Goal: Find specific page/section: Find specific page/section

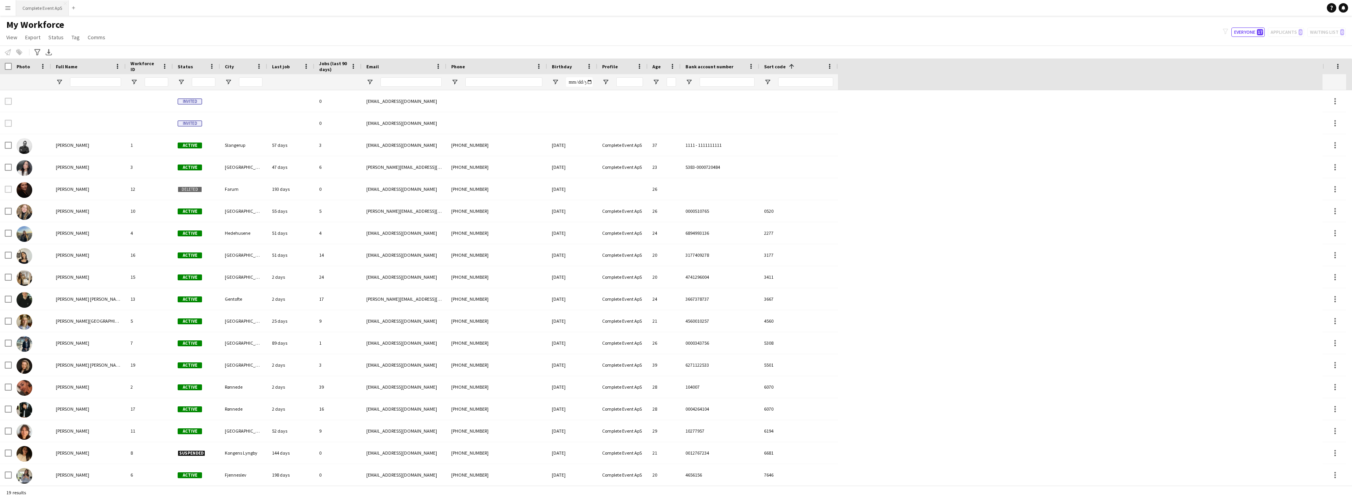
click at [35, 9] on button "Complete Event ApS Close" at bounding box center [42, 7] width 53 height 15
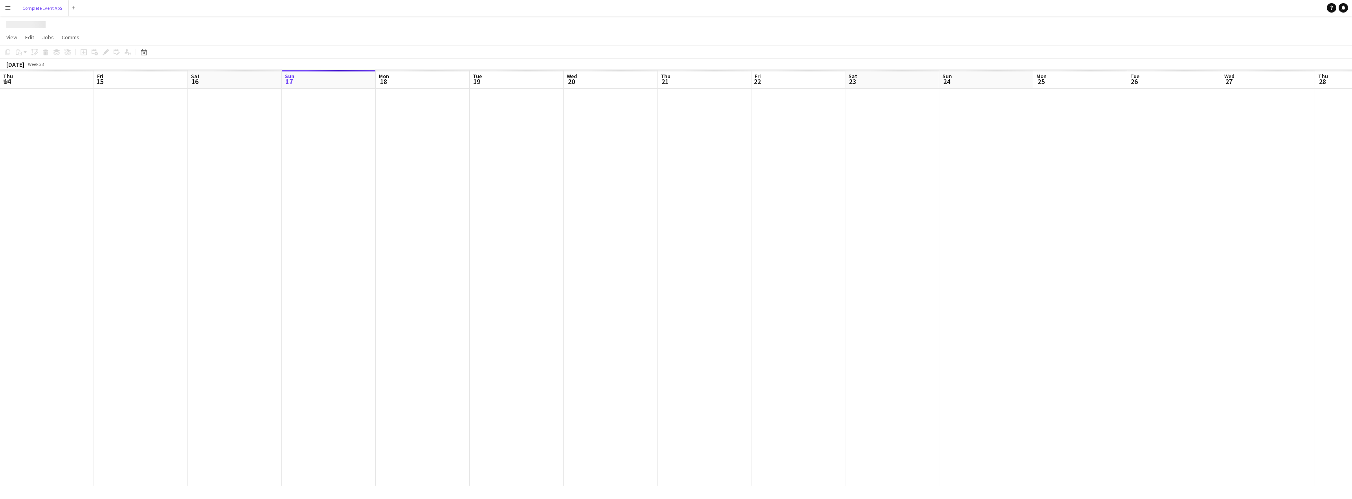
scroll to position [0, 188]
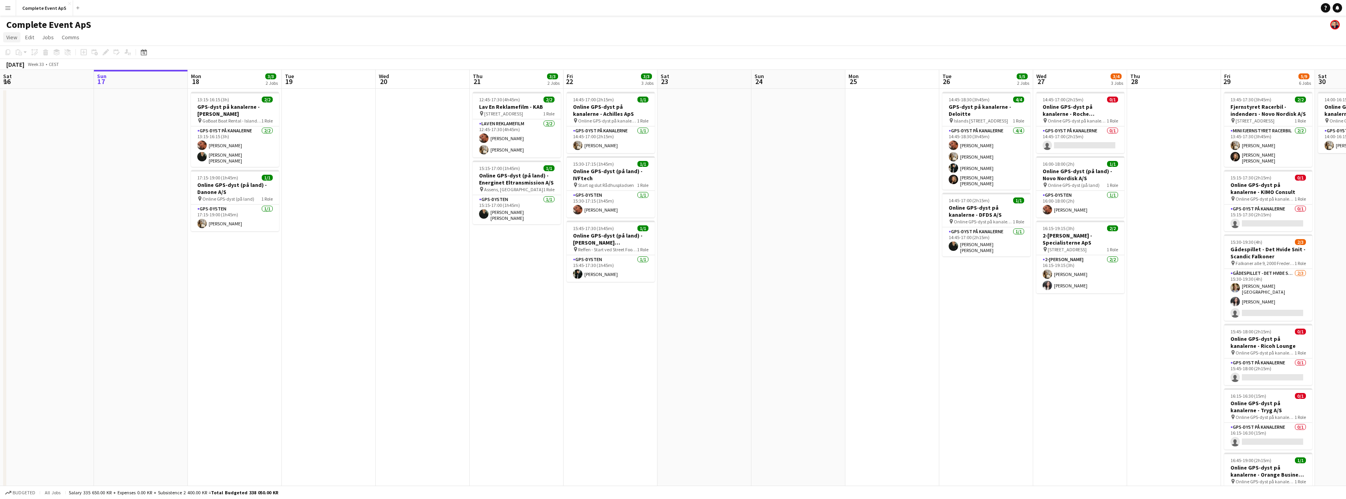
click at [14, 35] on span "View" at bounding box center [11, 37] width 11 height 7
click at [6, 1] on button "Menu" at bounding box center [8, 8] width 16 height 16
click at [103, 44] on link "My Workforce" at bounding box center [118, 43] width 79 height 16
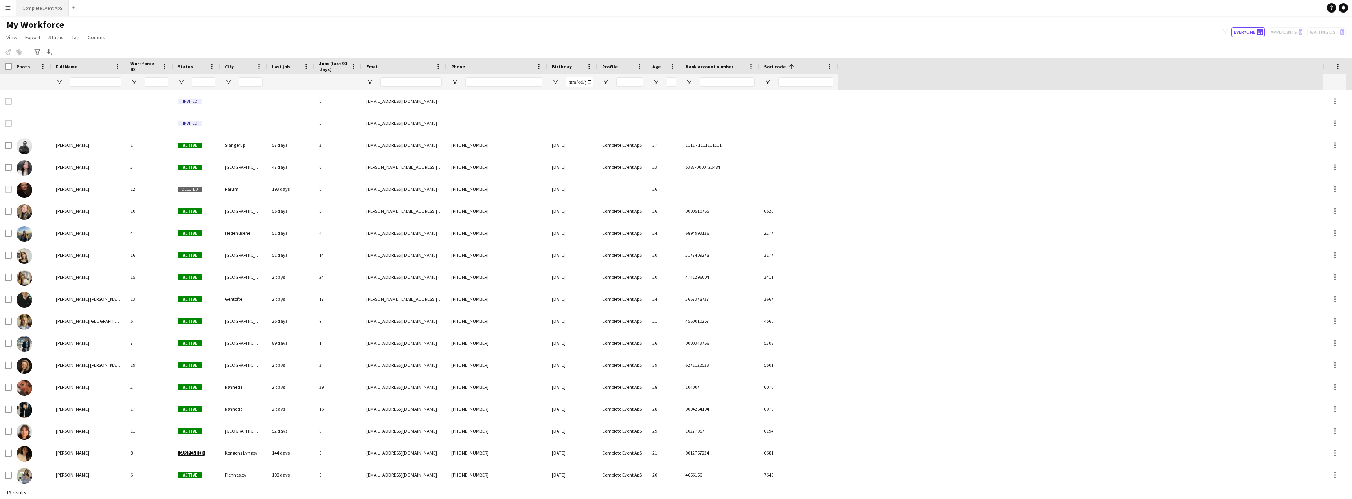
click at [48, 10] on button "Complete Event ApS Close" at bounding box center [42, 7] width 53 height 15
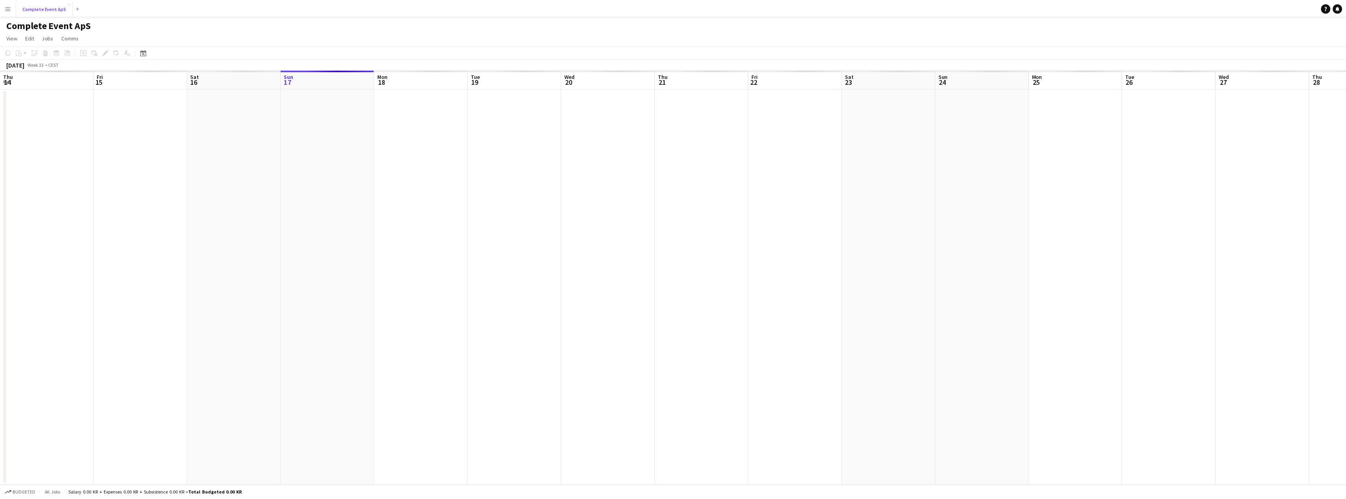
scroll to position [0, 188]
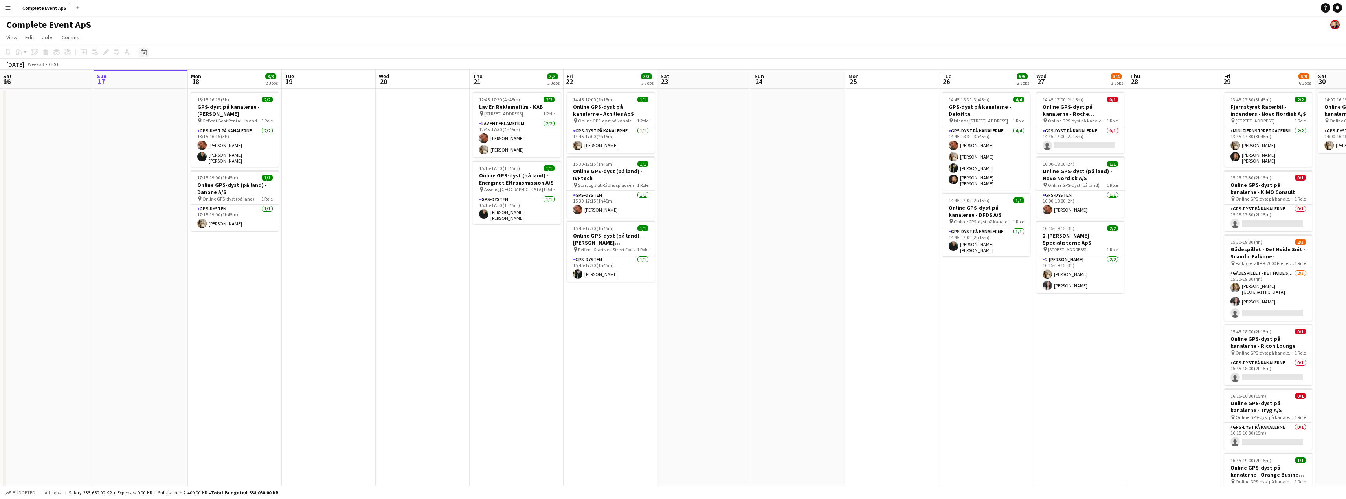
click at [143, 50] on icon "Date picker" at bounding box center [144, 52] width 6 height 6
click at [210, 153] on span "31" at bounding box center [207, 152] width 9 height 9
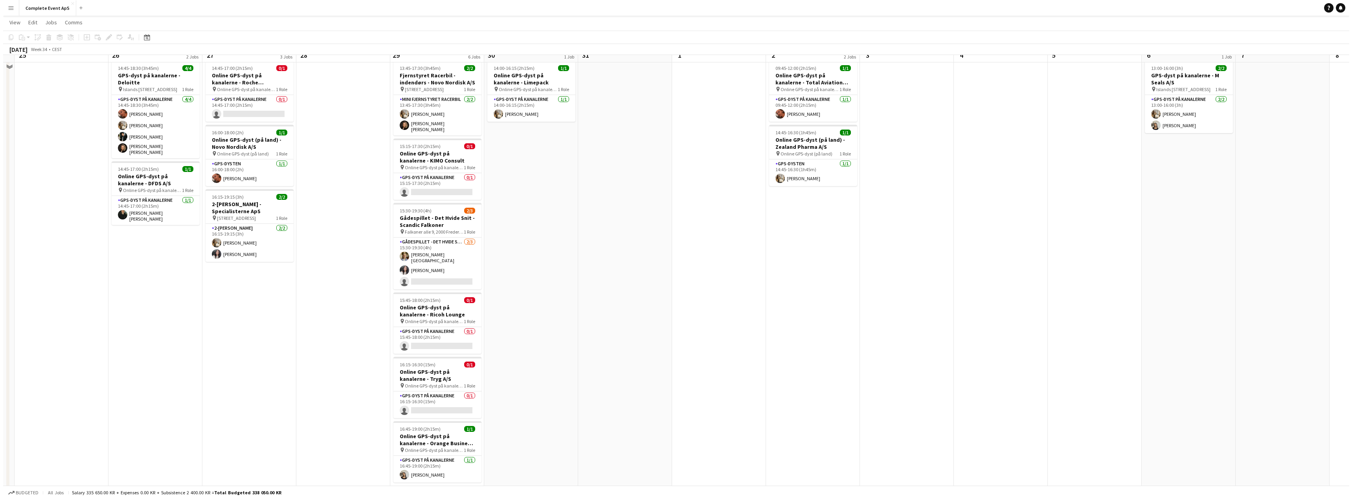
scroll to position [0, 0]
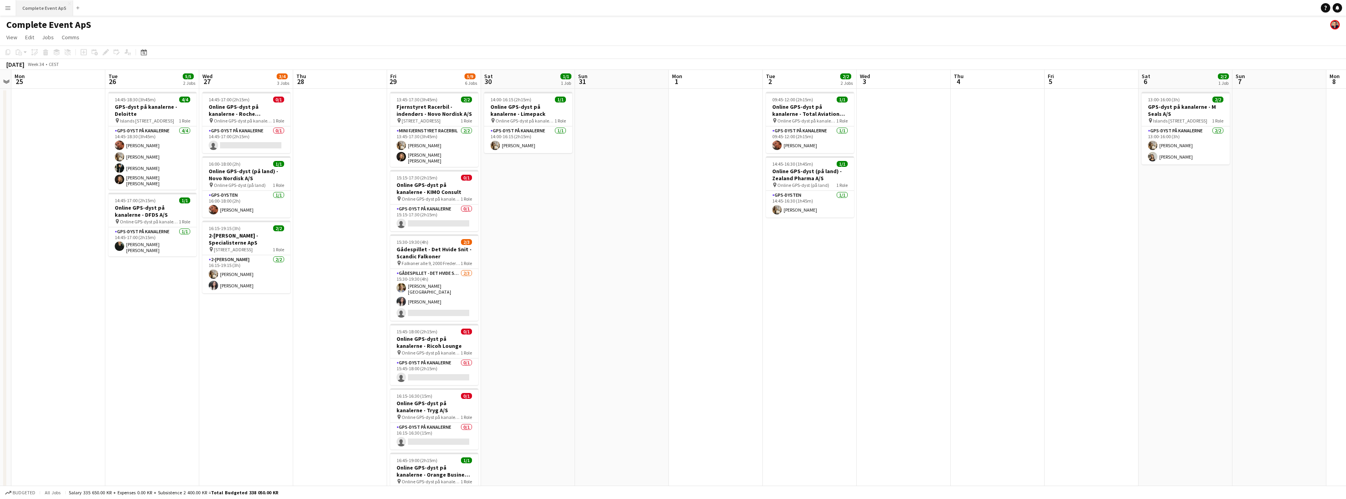
click at [46, 7] on button "Complete Event ApS Close" at bounding box center [44, 7] width 57 height 15
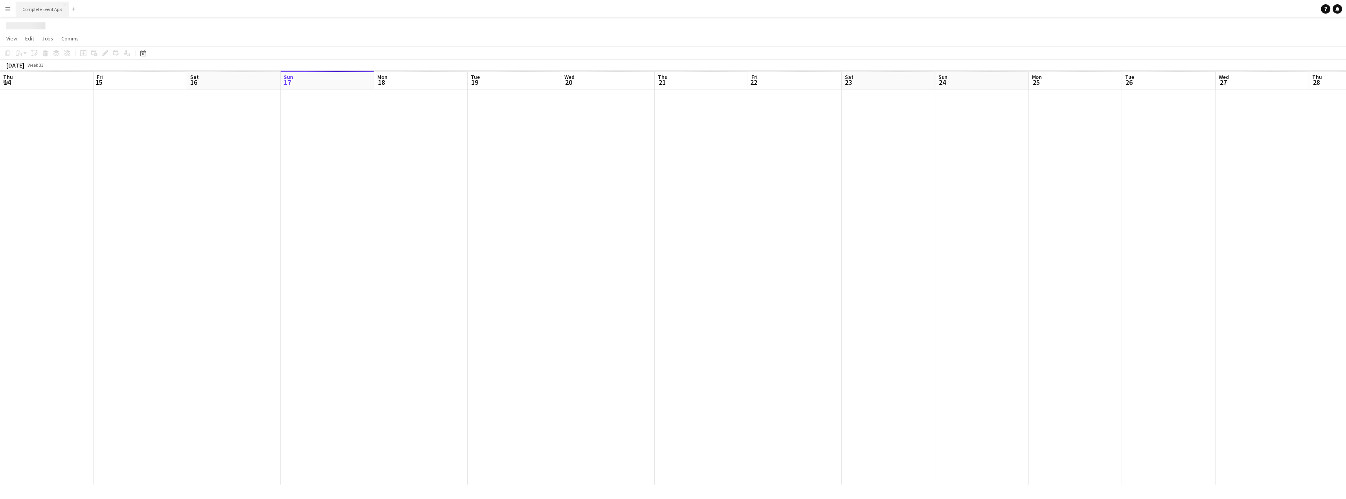
scroll to position [0, 188]
